Goal: Information Seeking & Learning: Learn about a topic

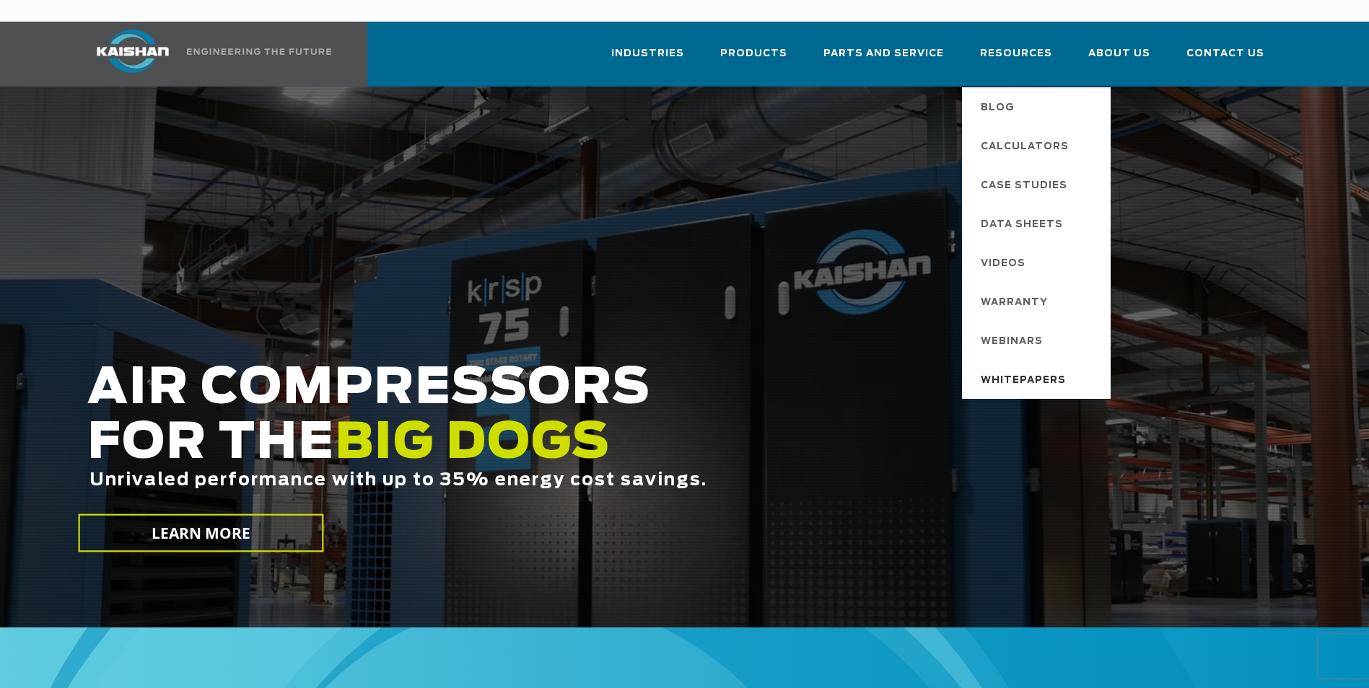
click at [1032, 369] on span "Whitepapers" at bounding box center [1023, 381] width 85 height 25
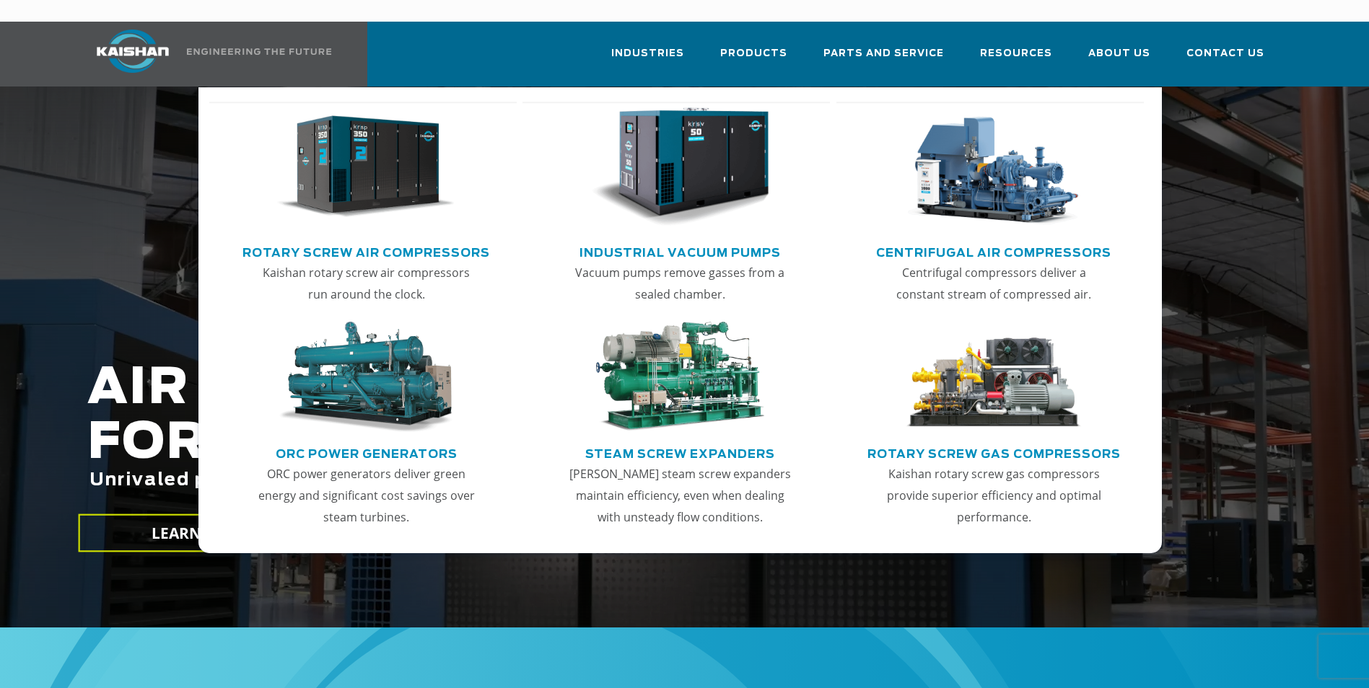
click at [387, 190] on img "Main menu" at bounding box center [365, 168] width 177 height 120
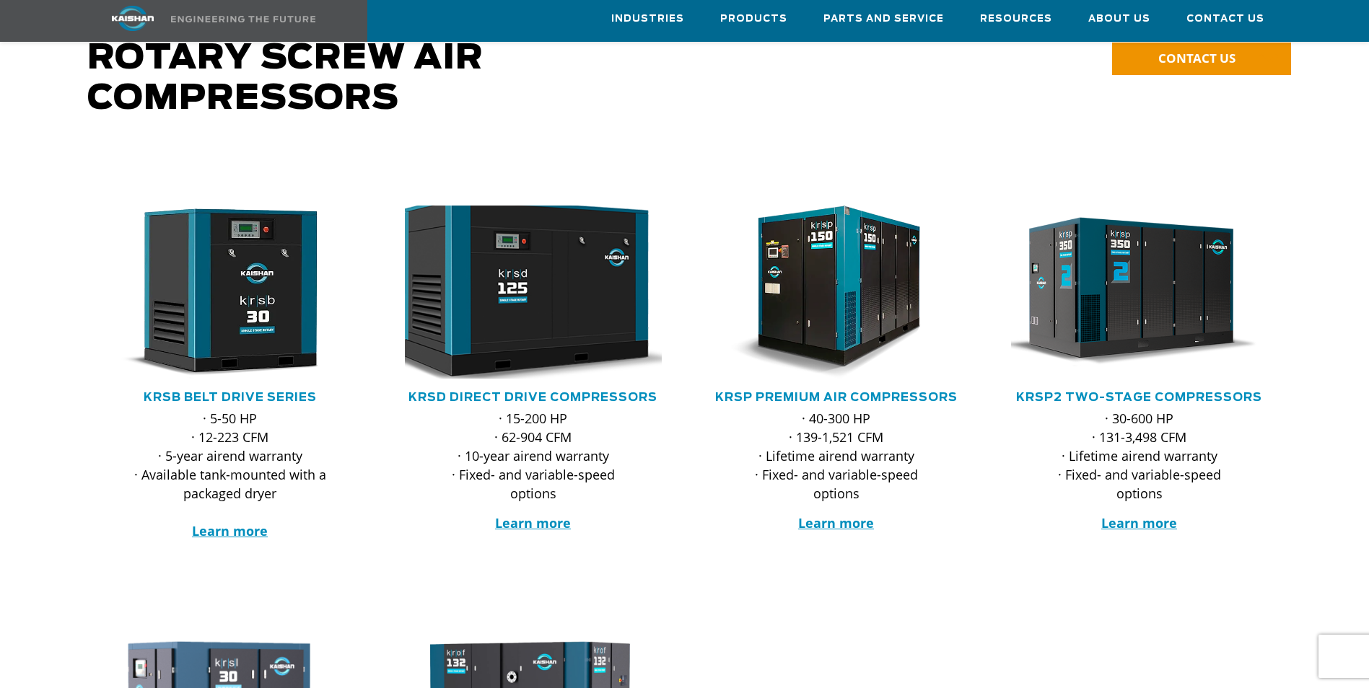
scroll to position [216, 0]
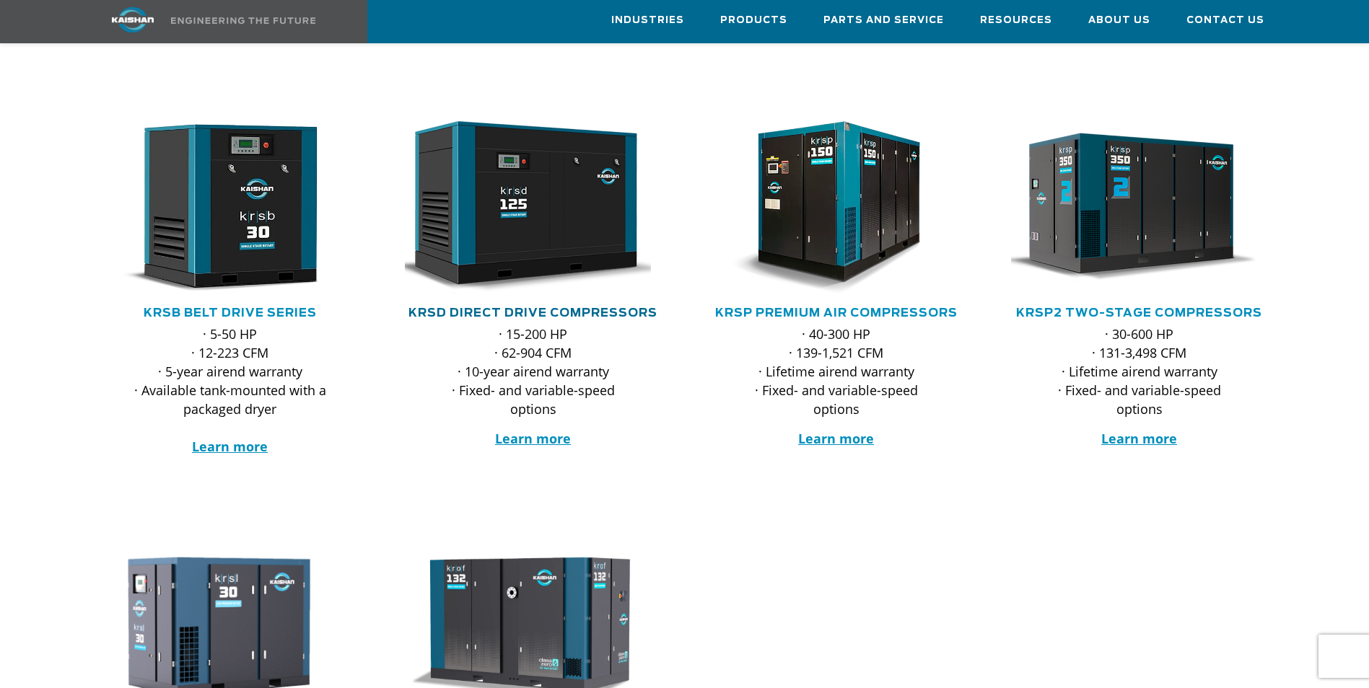
click at [530, 307] on link "KRSD Direct Drive Compressors" at bounding box center [532, 313] width 249 height 12
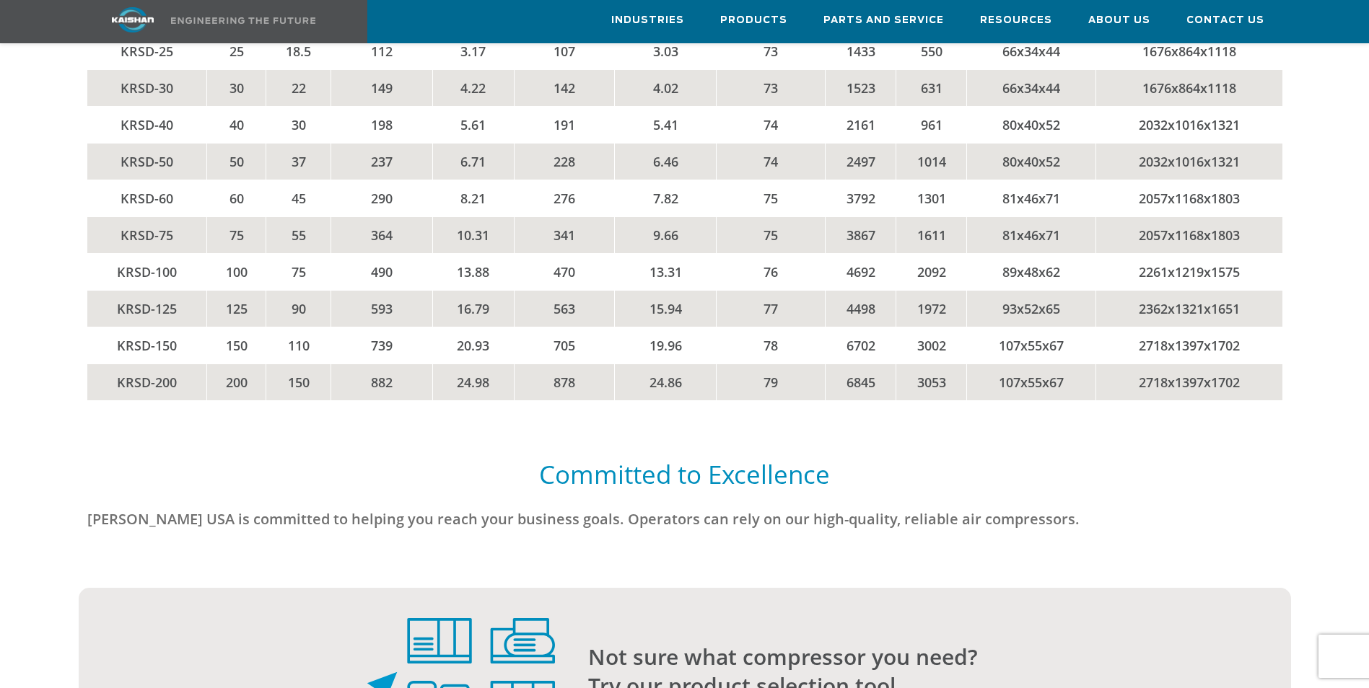
scroll to position [3103, 0]
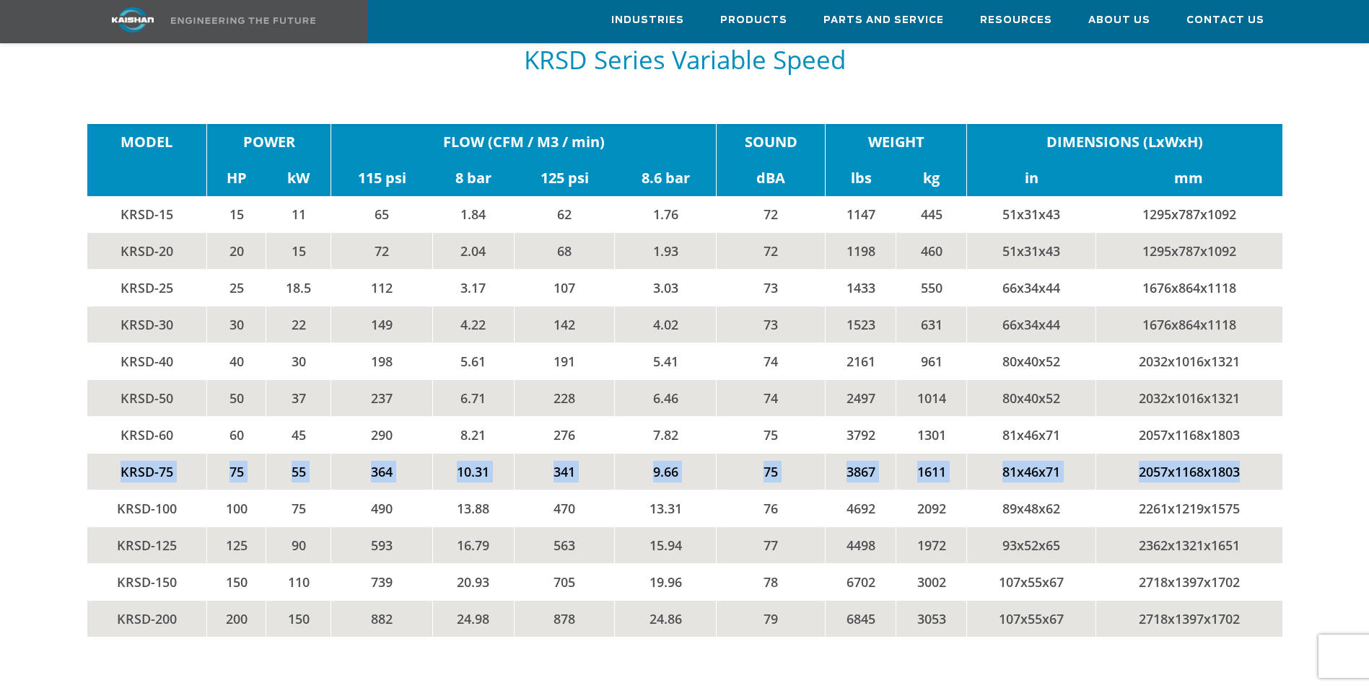
drag, startPoint x: 120, startPoint y: 448, endPoint x: 1251, endPoint y: 449, distance: 1130.6
click at [1251, 454] on tr "KRSD-75 75 55 364 10.31 341 9.66 75 3867 1611 81x46x71 2057x1168x1803" at bounding box center [684, 472] width 1195 height 37
click at [127, 6] on link at bounding box center [206, 21] width 255 height 43
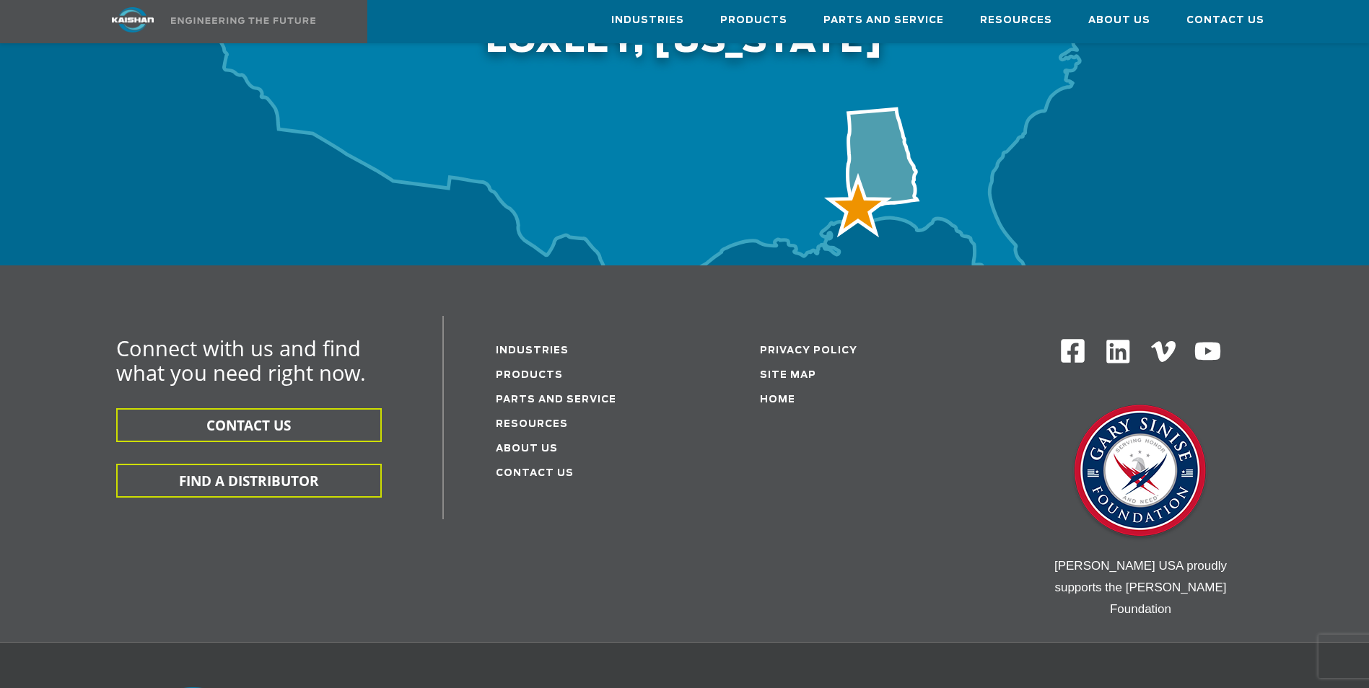
scroll to position [4746, 0]
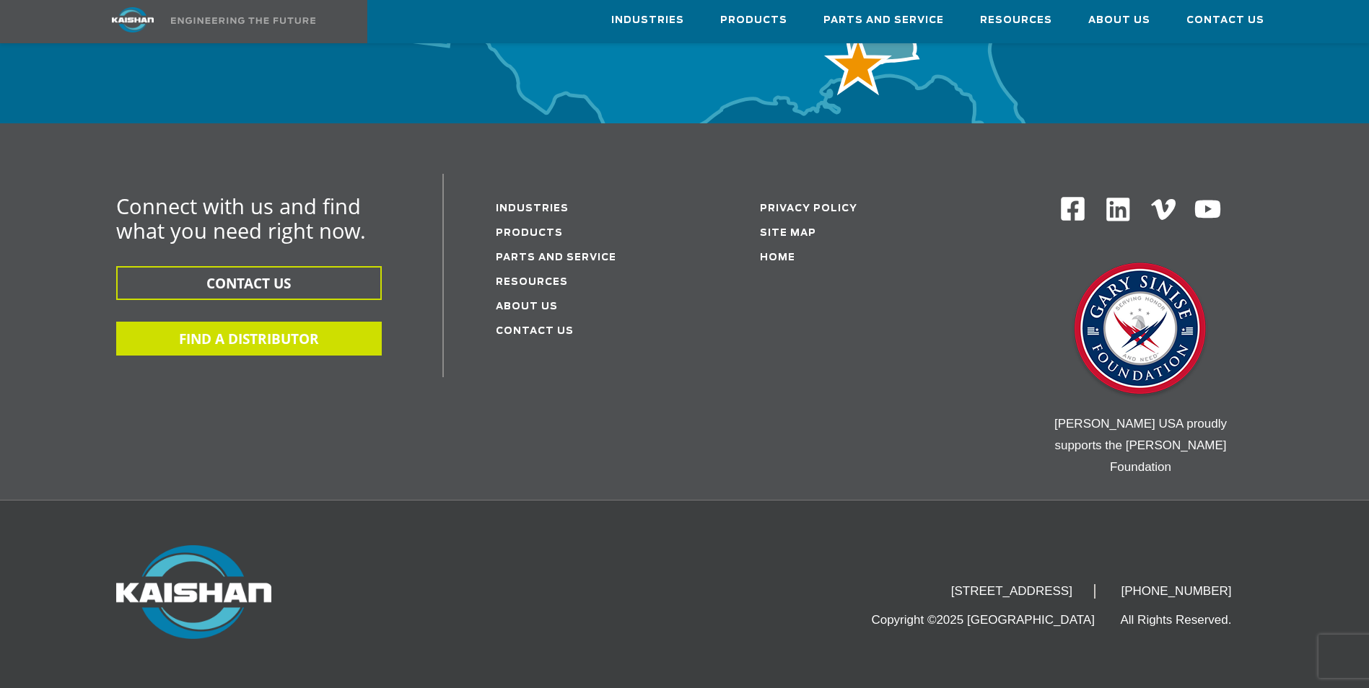
click at [274, 322] on button "FIND A DISTRIBUTOR" at bounding box center [249, 339] width 266 height 34
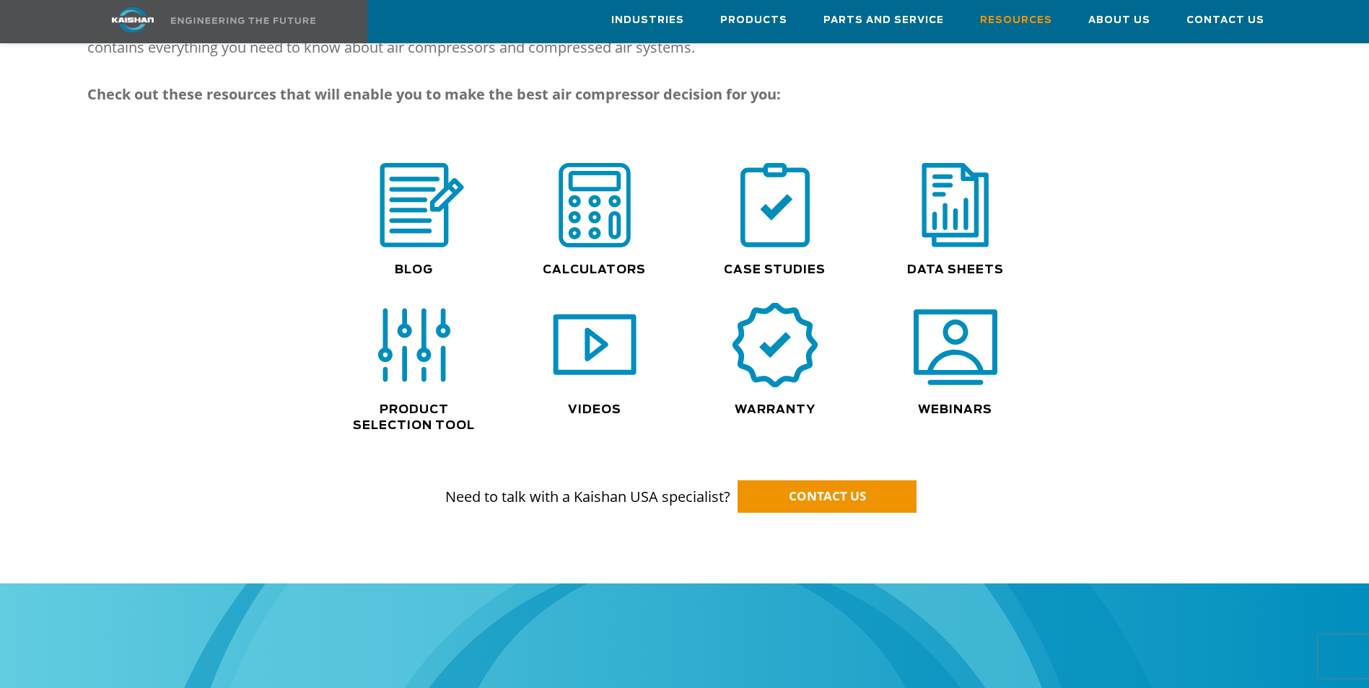
scroll to position [794, 0]
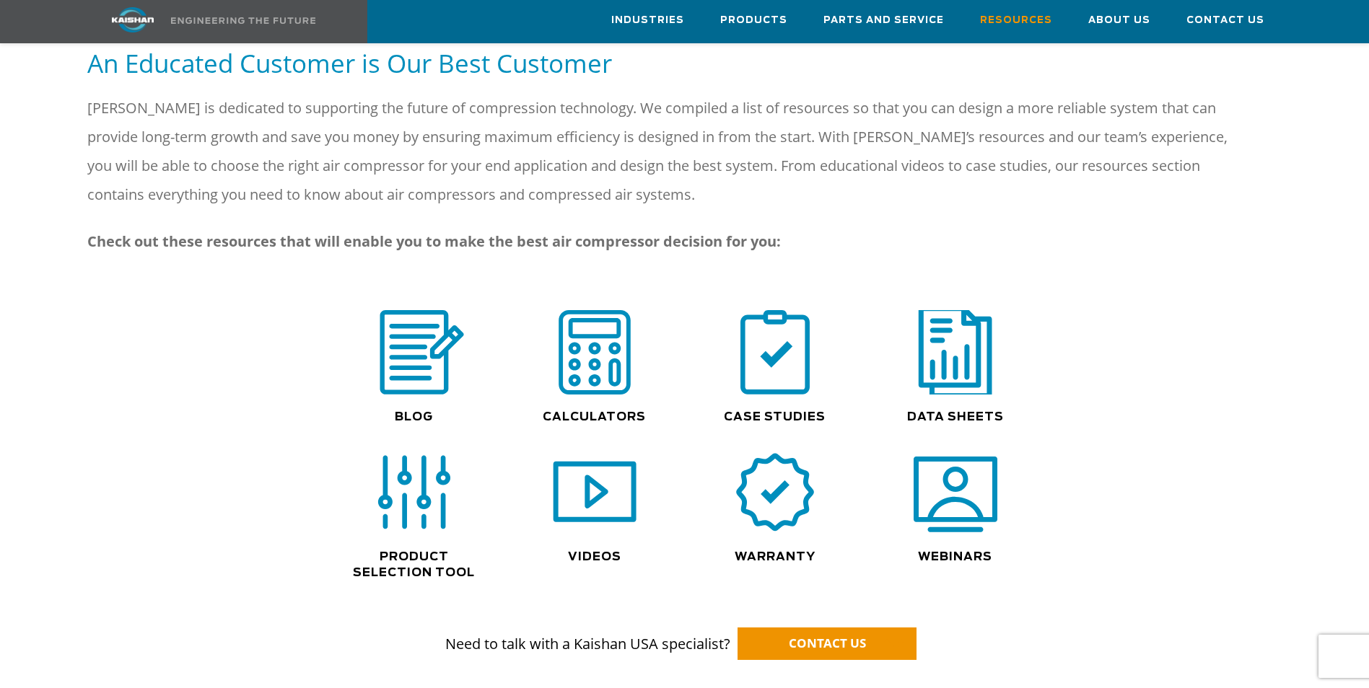
click at [955, 340] on img at bounding box center [955, 352] width 92 height 93
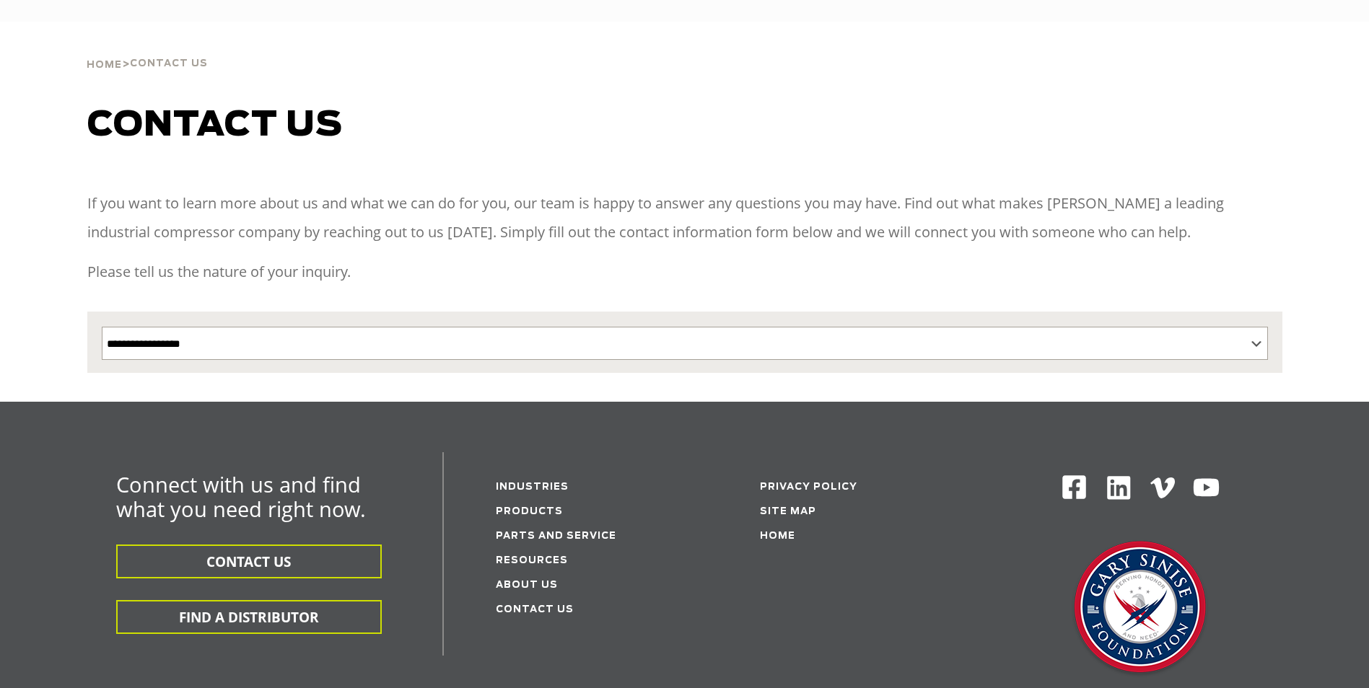
select select "**********"
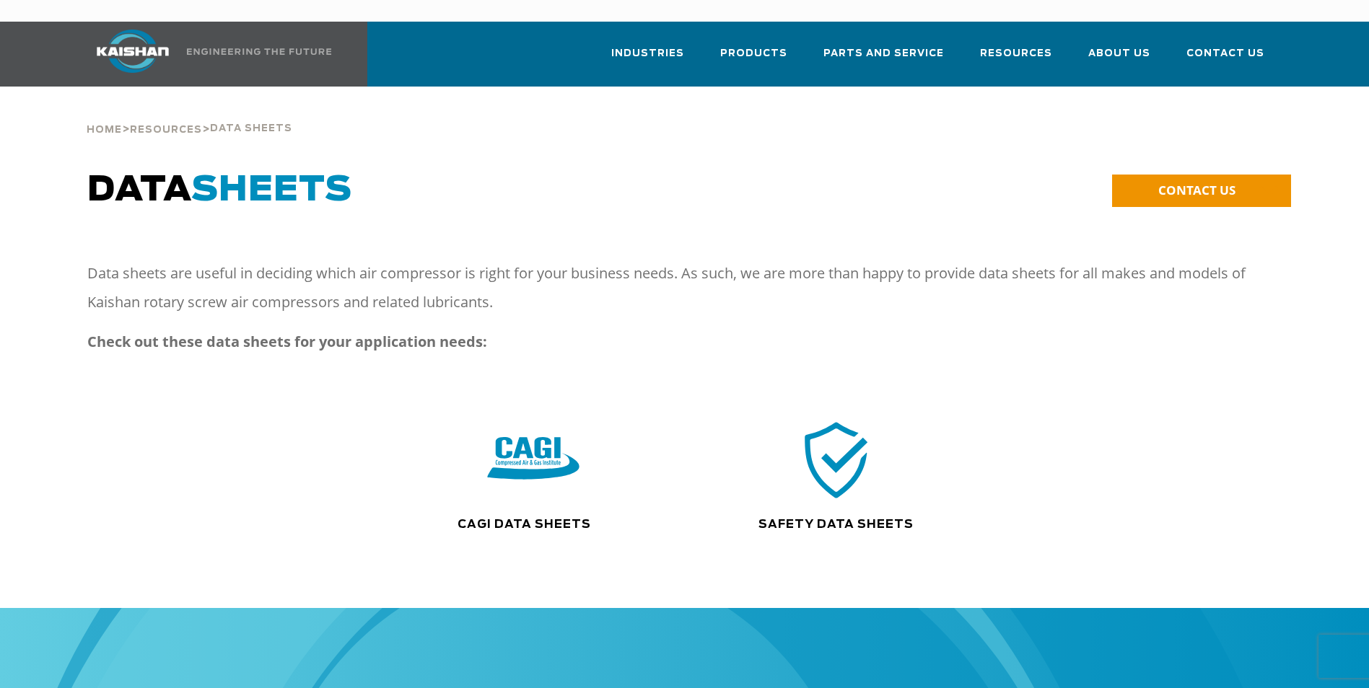
click at [545, 439] on img at bounding box center [533, 459] width 92 height 93
click at [827, 442] on img at bounding box center [836, 459] width 92 height 93
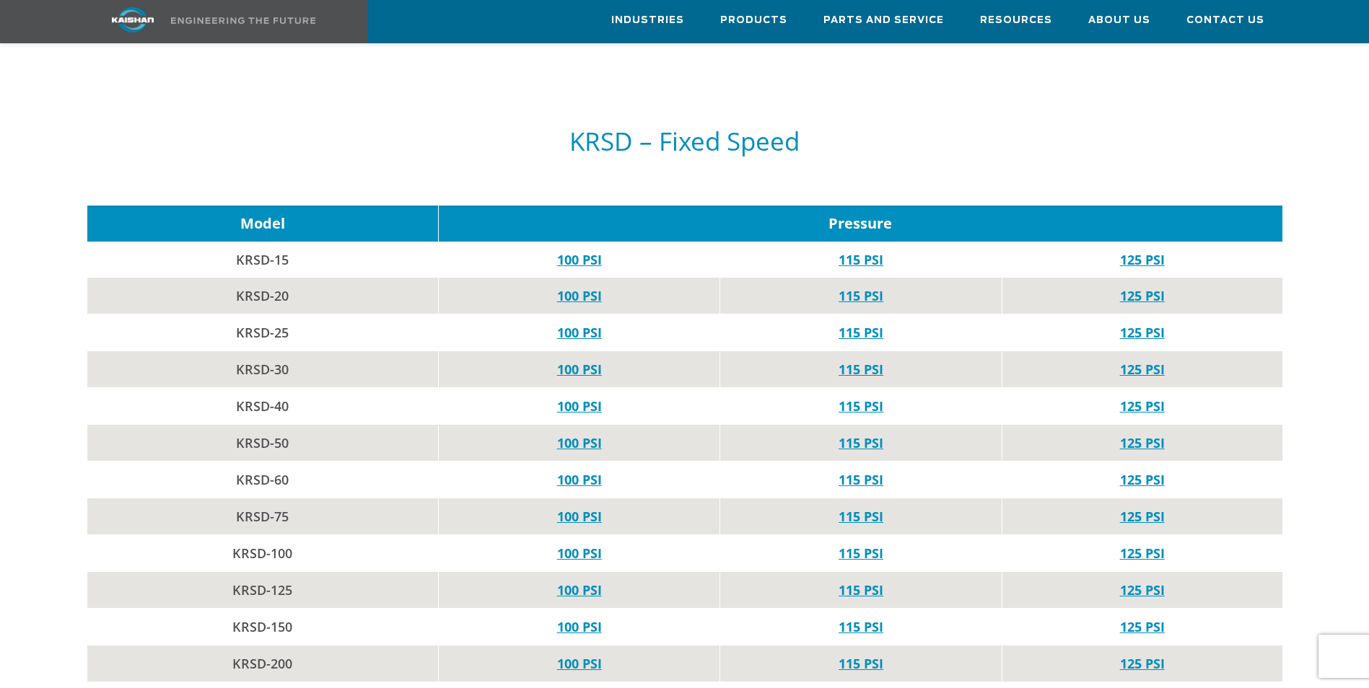
scroll to position [1299, 0]
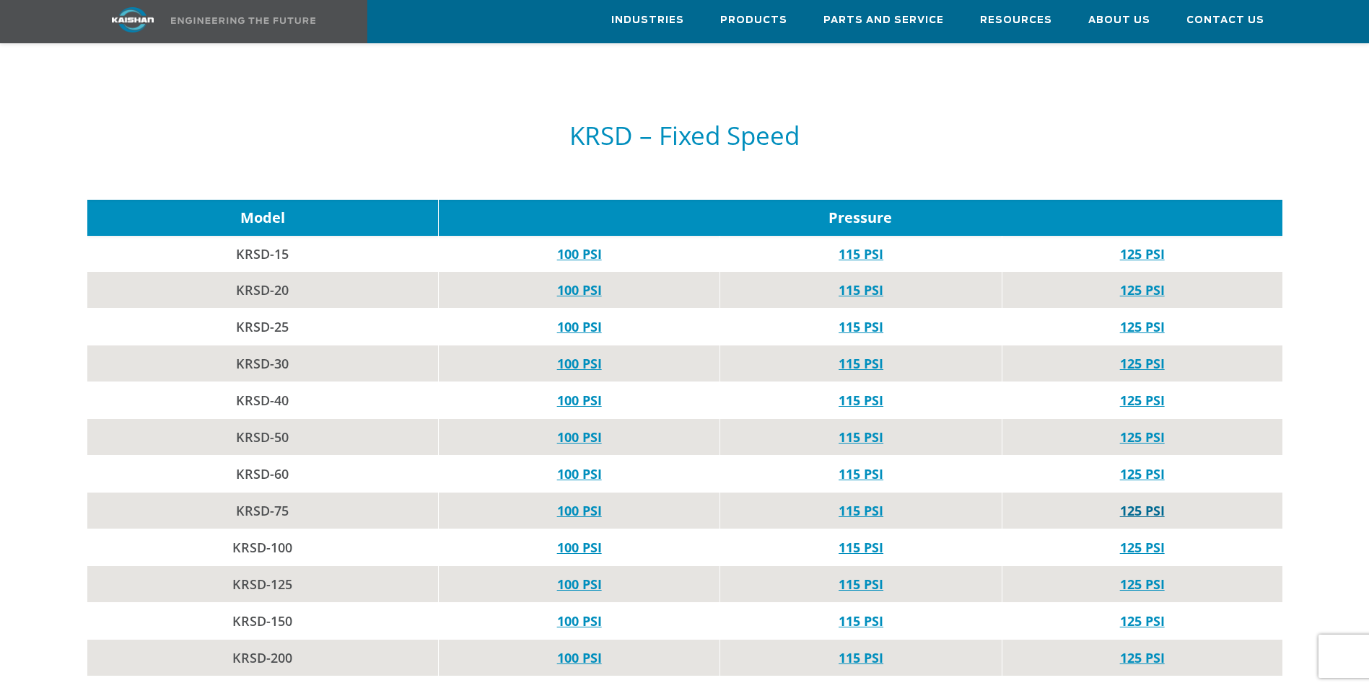
click at [1150, 502] on link "125 PSI" at bounding box center [1142, 510] width 45 height 17
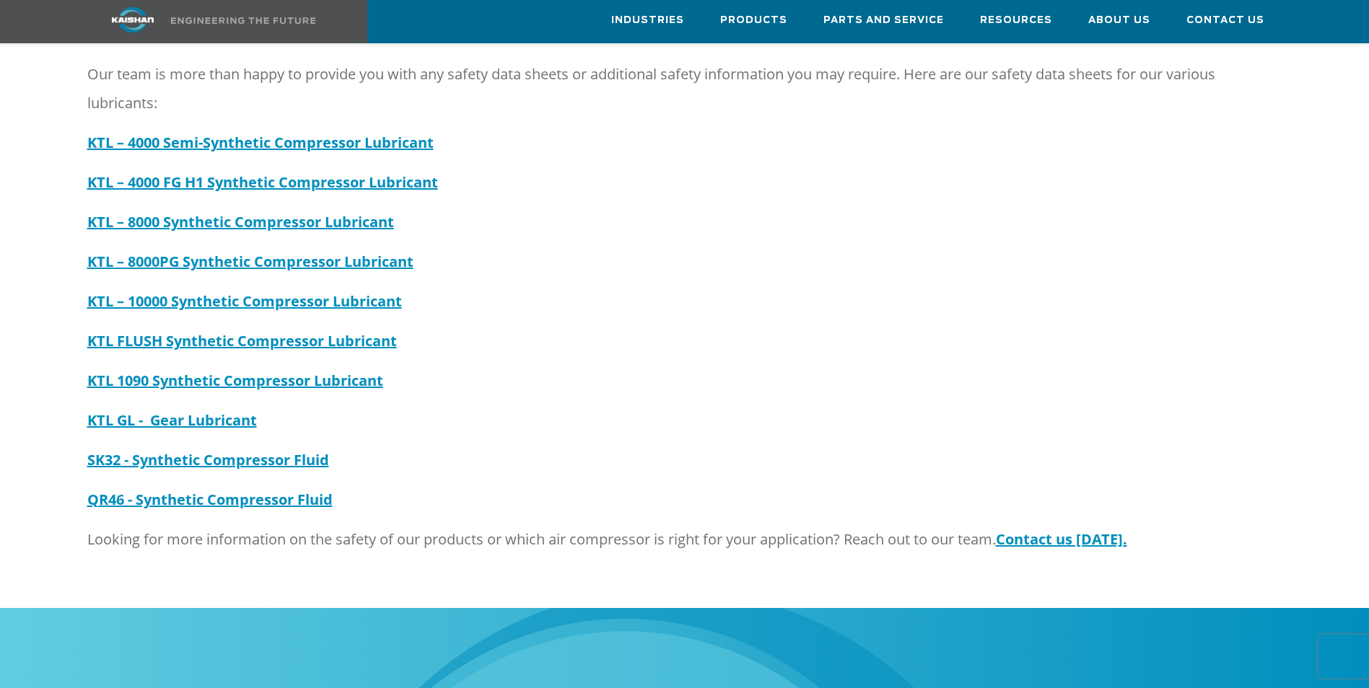
scroll to position [722, 0]
